Goal: Contribute content: Contribute content

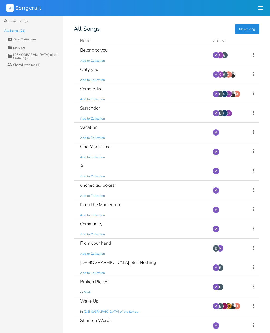
click at [245, 28] on button "New Song" at bounding box center [247, 29] width 25 height 10
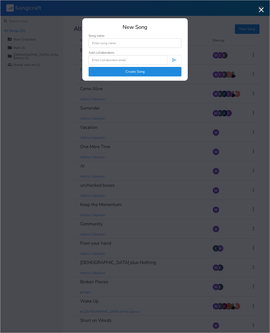
type input "K"
type input "Colin’s song"
click at [118, 61] on input at bounding box center [128, 60] width 79 height 10
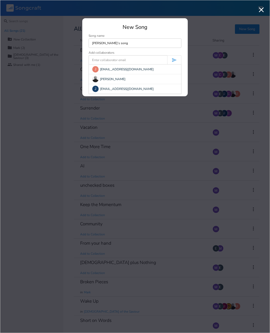
type input "E"
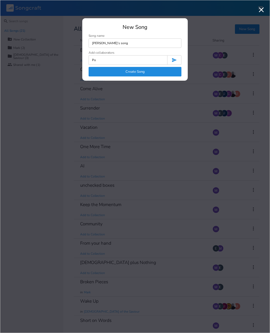
type input "P"
click at [123, 59] on input "Portrait" at bounding box center [128, 60] width 79 height 10
type input "P"
click at [144, 62] on input "Erin" at bounding box center [128, 60] width 79 height 10
click at [132, 60] on input "Erin" at bounding box center [128, 60] width 79 height 10
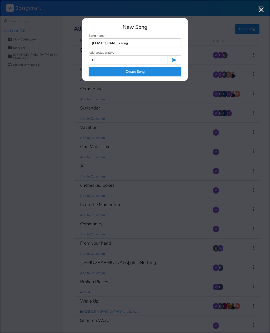
type input "E"
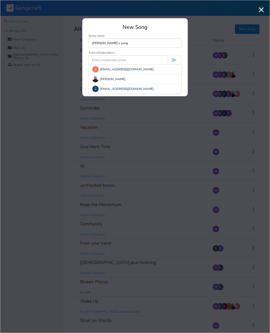
click at [105, 43] on input "Colin’s song" at bounding box center [135, 43] width 93 height 10
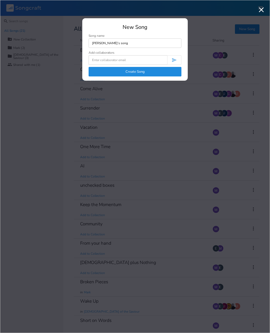
click at [93, 42] on input "Colin’s song" at bounding box center [135, 43] width 93 height 10
click at [259, 12] on icon "button" at bounding box center [262, 10] width 8 height 8
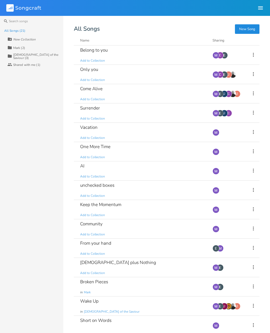
click at [247, 32] on button "New Song" at bounding box center [247, 29] width 25 height 10
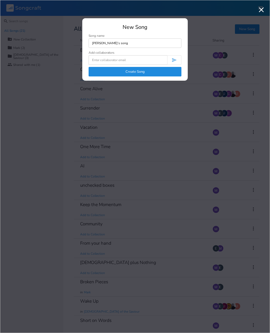
type input "Colin’s song"
click at [122, 64] on input at bounding box center [128, 60] width 79 height 10
click at [130, 61] on input "Erin" at bounding box center [128, 60] width 79 height 10
type input "E"
type input "Portraitbyerinmichele@gmail.com"
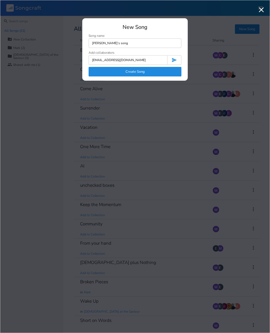
click at [160, 74] on button "Create Song" at bounding box center [135, 72] width 93 height 10
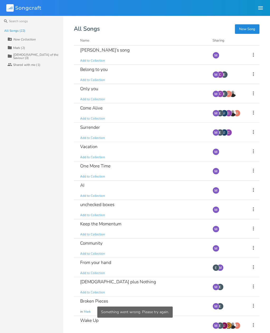
click at [104, 57] on div "Colin’s song Add to Collection" at bounding box center [143, 54] width 126 height 19
click at [252, 73] on icon at bounding box center [254, 74] width 6 height 6
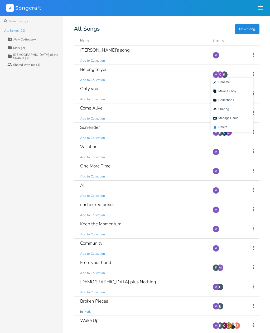
click at [230, 126] on li "Delete Delete" at bounding box center [232, 127] width 42 height 9
click at [256, 72] on icon at bounding box center [254, 74] width 6 height 6
click at [225, 126] on span "Delete Delete" at bounding box center [220, 127] width 14 height 4
click at [104, 71] on div "Belong to you" at bounding box center [93, 69] width 27 height 4
click at [100, 56] on div "Colin’s song Add to Collection" at bounding box center [143, 54] width 126 height 19
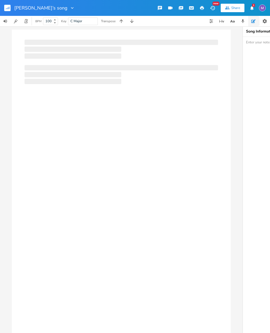
click at [233, 10] on div "Share" at bounding box center [236, 8] width 9 height 5
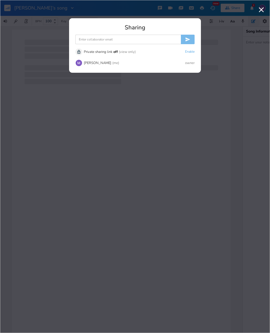
click at [138, 39] on input at bounding box center [129, 40] width 106 height 10
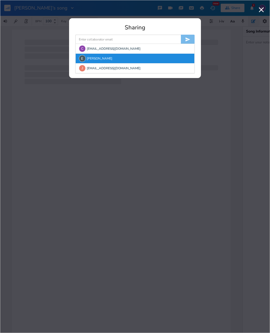
click at [114, 59] on div "[PERSON_NAME]" at bounding box center [135, 59] width 119 height 10
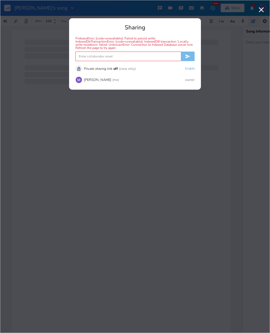
click at [264, 10] on icon "button" at bounding box center [262, 10] width 8 height 8
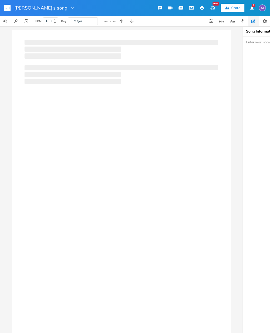
click at [112, 107] on div at bounding box center [121, 190] width 219 height 321
click at [99, 85] on div at bounding box center [118, 190] width 219 height 321
click at [95, 110] on div at bounding box center [118, 190] width 219 height 321
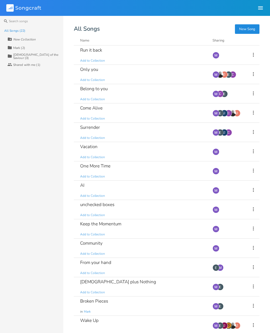
click at [246, 28] on button "New Song" at bounding box center [247, 29] width 25 height 10
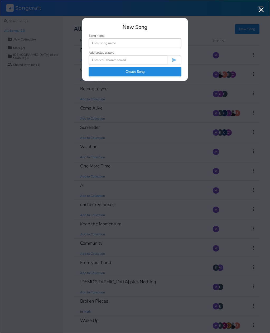
click at [123, 41] on input at bounding box center [135, 43] width 93 height 10
type input "[PERSON_NAME]’s Song"
click at [129, 62] on input at bounding box center [128, 60] width 79 height 10
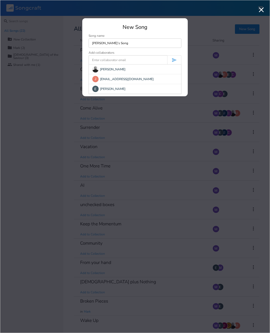
click at [129, 90] on div "[PERSON_NAME]" at bounding box center [135, 89] width 92 height 10
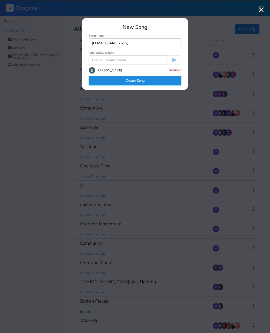
click at [139, 81] on button "Create Song" at bounding box center [135, 81] width 93 height 10
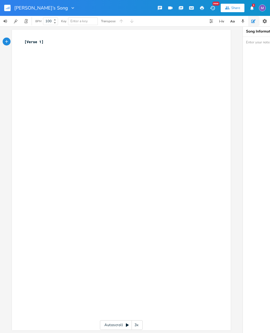
click at [74, 76] on div "xxxxxxxxxx [Verse 1] ​" at bounding box center [126, 184] width 204 height 293
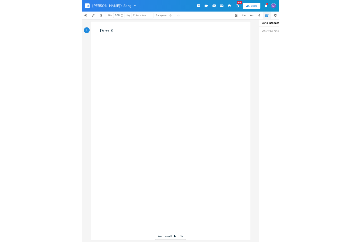
scroll to position [1, 0]
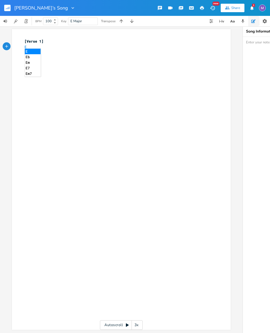
click at [31, 62] on li "Em" at bounding box center [33, 63] width 16 height 6
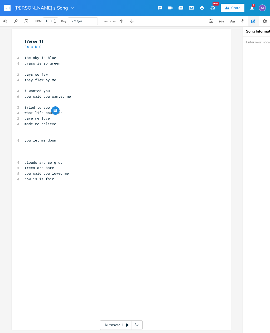
copy div "tried to see 4 what life could be 3 gave me love"
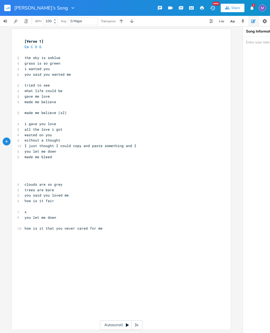
scroll to position [17, 0]
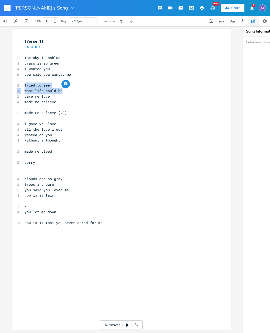
copy div "tried to see 4 what life could be"
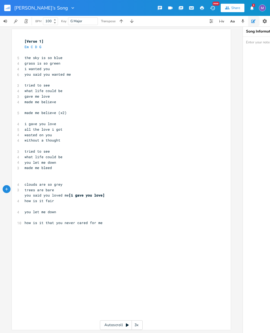
scroll to position [15, 0]
copy div "tried to see 4 what life could be"
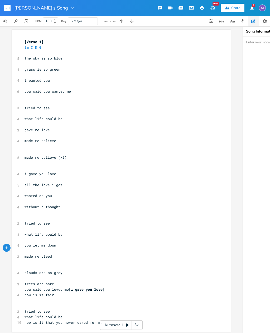
scroll to position [0, 0]
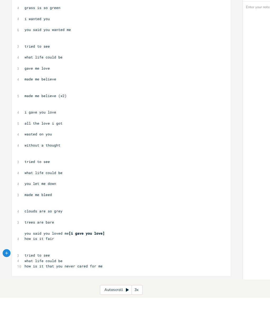
scroll to position [36, 0]
click at [116, 260] on pre "​" at bounding box center [119, 263] width 191 height 6
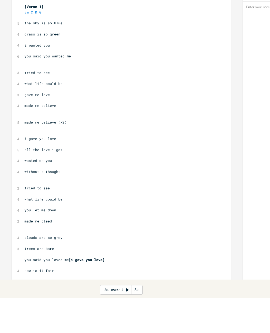
scroll to position [0, 0]
click at [36, 55] on li "Em" at bounding box center [33, 58] width 16 height 6
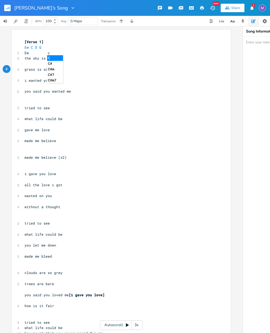
click at [60, 55] on li "C" at bounding box center [55, 58] width 16 height 6
click at [33, 66] on li "G" at bounding box center [33, 69] width 16 height 6
click at [17, 56] on div "5" at bounding box center [17, 59] width 0 height 6
click at [59, 76] on li "D" at bounding box center [55, 79] width 16 height 6
click at [76, 87] on li "Em" at bounding box center [78, 90] width 16 height 6
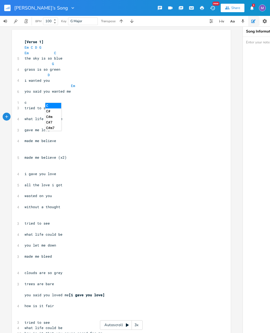
click at [52, 103] on li "C" at bounding box center [53, 106] width 16 height 6
click at [44, 110] on pre "​" at bounding box center [119, 113] width 191 height 6
click at [70, 113] on li "G" at bounding box center [66, 116] width 16 height 6
click at [21, 104] on div "xxxxxxxxxx [Verse 1] Em C D G Em C 5 the sky is so blue G 4 grass is so green D…" at bounding box center [121, 187] width 219 height 314
click at [17, 116] on div "4" at bounding box center [17, 119] width 0 height 6
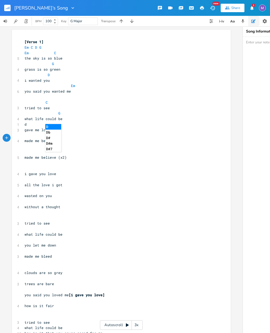
click at [52, 124] on li "D" at bounding box center [53, 127] width 16 height 6
click at [50, 134] on li "Em" at bounding box center [55, 137] width 16 height 6
click at [27, 177] on li "Em" at bounding box center [33, 180] width 16 height 6
click at [53, 166] on li "C" at bounding box center [60, 169] width 16 height 6
click at [17, 171] on div "4" at bounding box center [17, 174] width 0 height 6
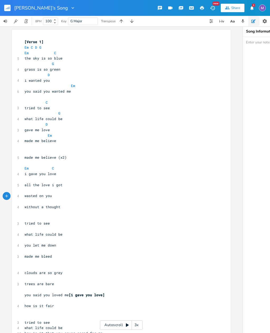
click at [24, 176] on pre "​" at bounding box center [119, 179] width 191 height 6
click at [63, 177] on li "G" at bounding box center [64, 180] width 16 height 6
click at [49, 187] on li "D" at bounding box center [53, 190] width 16 height 6
click at [56, 198] on li "Em" at bounding box center [62, 201] width 16 height 6
click at [50, 214] on li "C" at bounding box center [53, 217] width 16 height 6
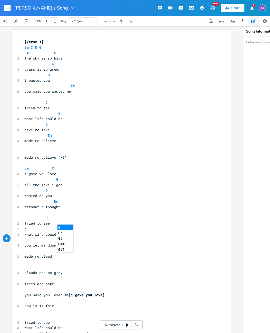
click at [63, 224] on li "G" at bounding box center [66, 227] width 16 height 6
click at [52, 235] on li "D" at bounding box center [57, 238] width 16 height 6
click at [24, 248] on pre "​" at bounding box center [119, 251] width 191 height 6
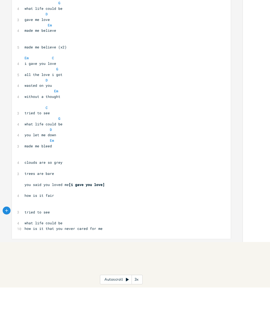
scroll to position [63, 0]
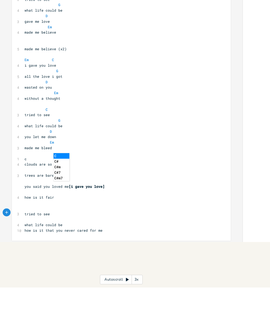
click at [62, 198] on li "C" at bounding box center [62, 201] width 16 height 6
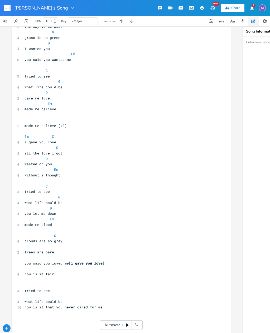
scroll to position [31, 0]
click at [7, 326] on icon "button" at bounding box center [6, 328] width 5 height 5
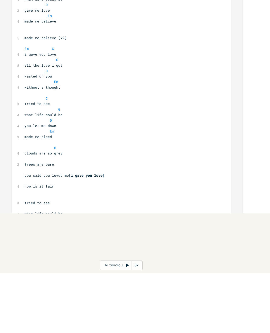
scroll to position [59, 0]
click at [56, 212] on li "G" at bounding box center [55, 215] width 16 height 6
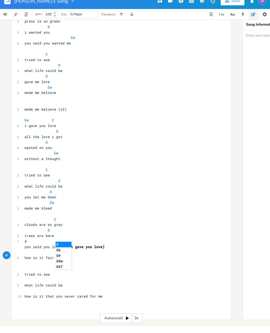
scroll to position [41, 0]
click at [67, 241] on li "D" at bounding box center [64, 244] width 16 height 6
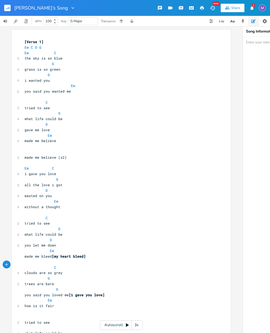
scroll to position [0, 0]
click at [262, 7] on img "button" at bounding box center [262, 7] width 7 height 7
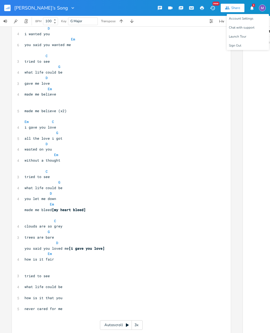
click at [231, 8] on button "Share" at bounding box center [233, 8] width 24 height 8
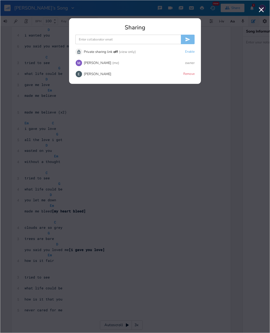
scroll to position [45, 0]
click at [114, 41] on input at bounding box center [129, 40] width 106 height 10
type input "[EMAIL_ADDRESS][DOMAIN_NAME]"
click at [188, 39] on icon "submit" at bounding box center [187, 39] width 5 height 5
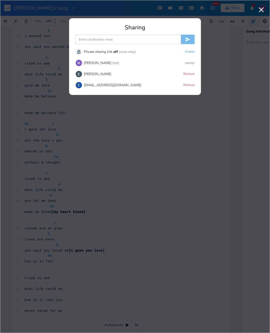
click at [263, 11] on icon "button" at bounding box center [262, 10] width 8 height 8
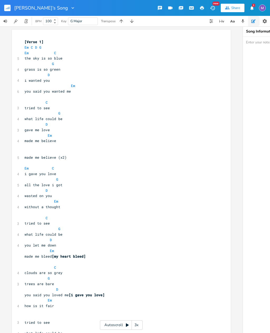
scroll to position [0, 0]
